Goal: Task Accomplishment & Management: Use online tool/utility

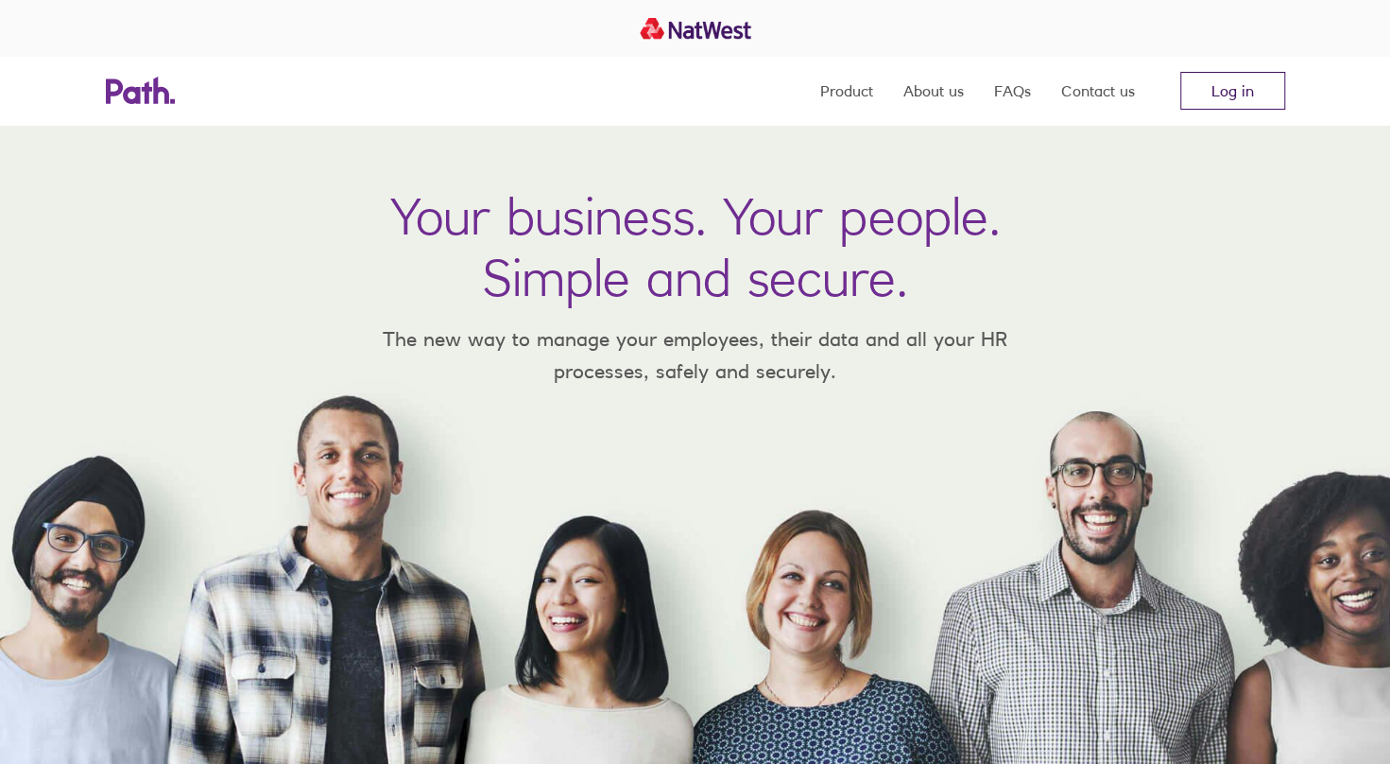
click at [1247, 77] on link "Log in" at bounding box center [1232, 91] width 105 height 38
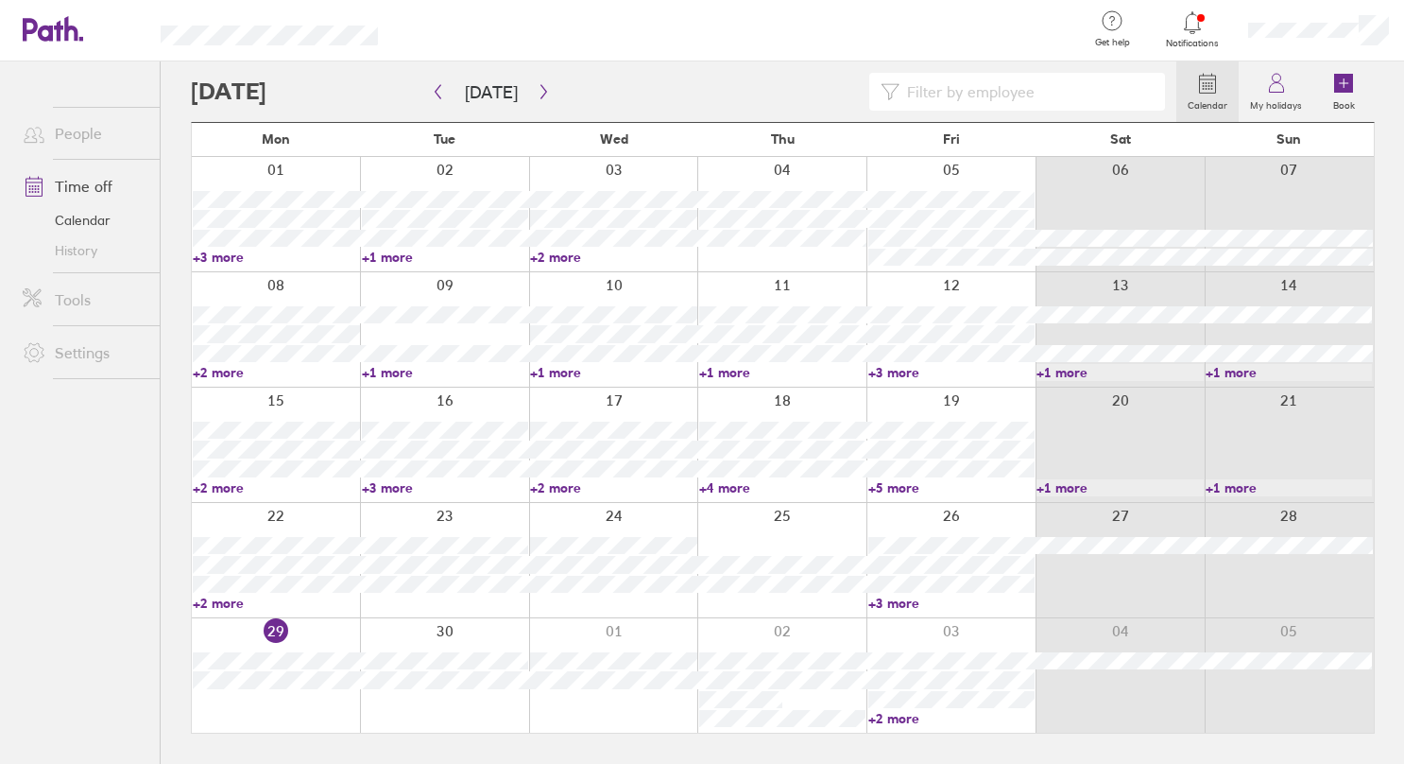
click at [318, 701] on div at bounding box center [276, 675] width 168 height 114
